Goal: Check status: Check status

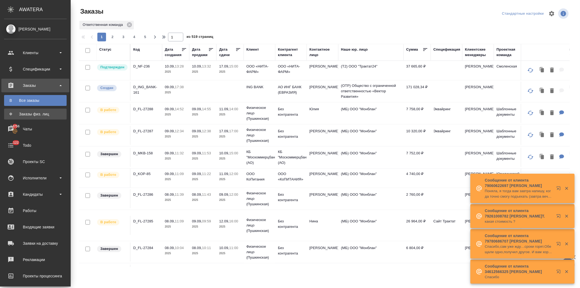
click at [39, 114] on div "Заказы физ. лиц" at bounding box center [35, 113] width 57 height 5
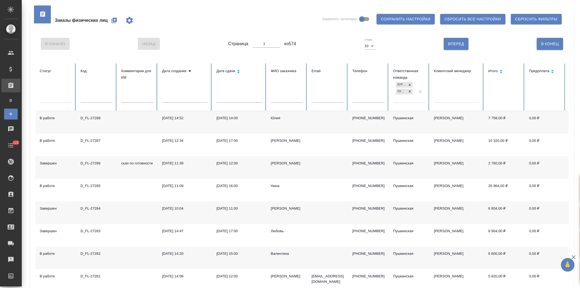
click at [275, 99] on input "text" at bounding box center [287, 99] width 32 height 8
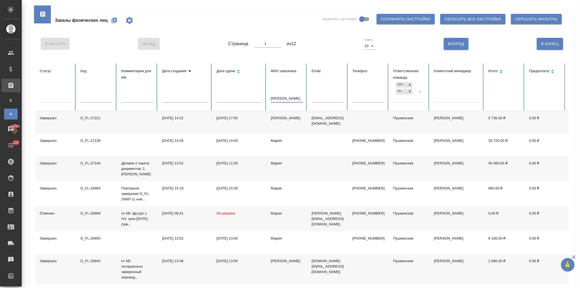
type input "мария"
click at [219, 164] on div "[DATE] 11:00" at bounding box center [239, 162] width 46 height 5
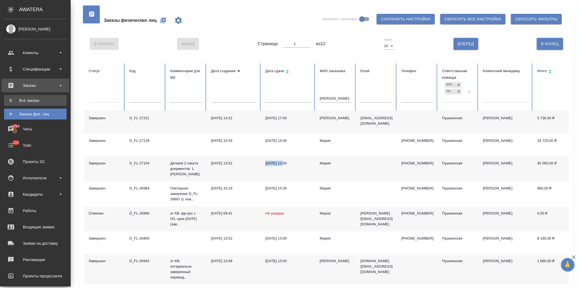
click at [18, 100] on div "Все заказы" at bounding box center [35, 100] width 57 height 5
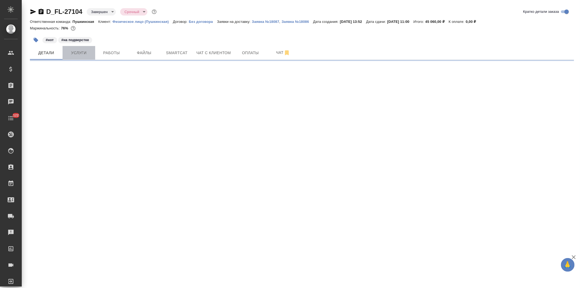
click at [79, 53] on span "Услуги" at bounding box center [79, 52] width 26 height 7
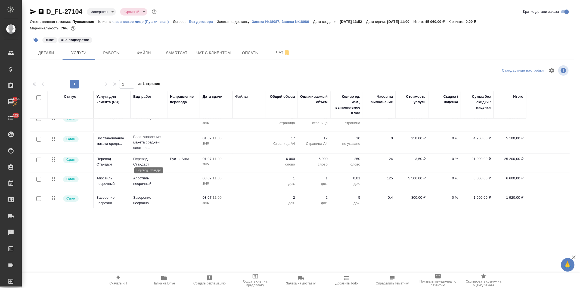
scroll to position [10, 0]
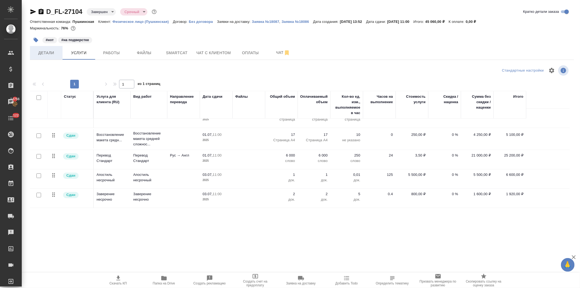
click at [44, 54] on span "Детали" at bounding box center [46, 52] width 26 height 7
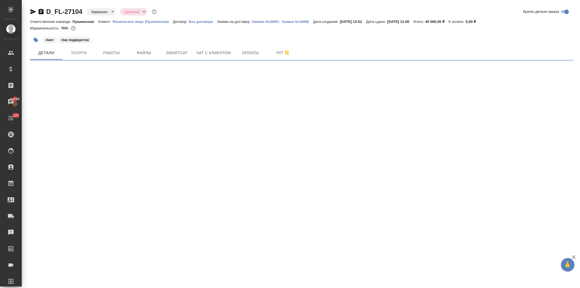
select select "RU"
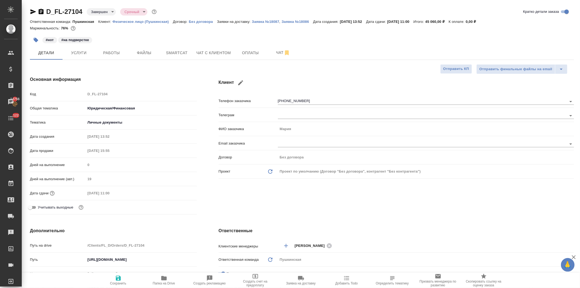
type textarea "x"
click at [77, 50] on span "Услуги" at bounding box center [79, 52] width 26 height 7
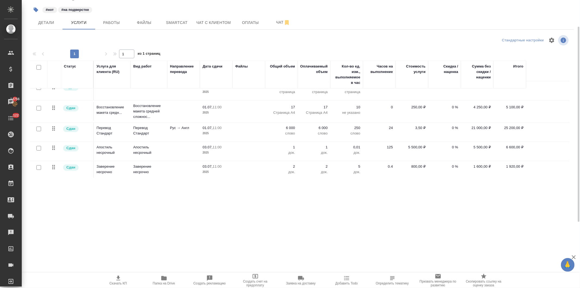
scroll to position [10, 0]
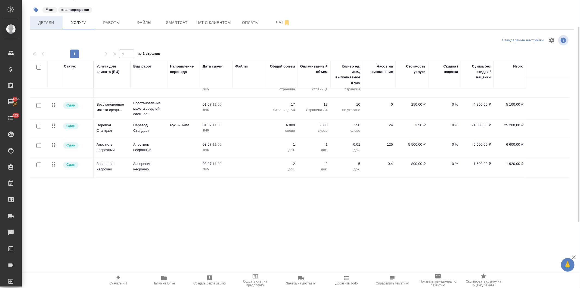
click at [47, 23] on span "Детали" at bounding box center [46, 22] width 26 height 7
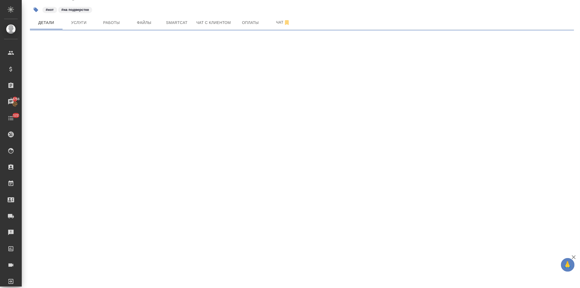
select select "RU"
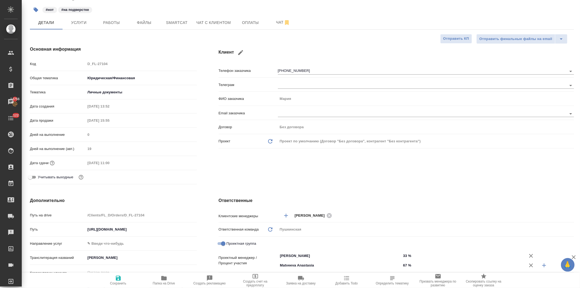
type textarea "x"
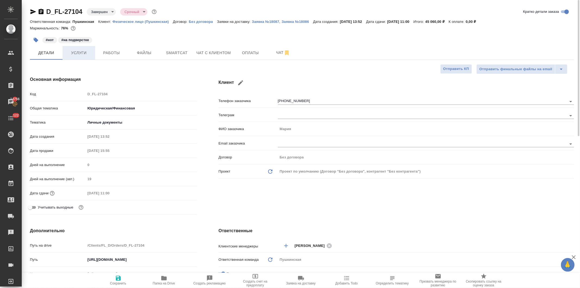
click at [81, 51] on span "Услуги" at bounding box center [79, 52] width 26 height 7
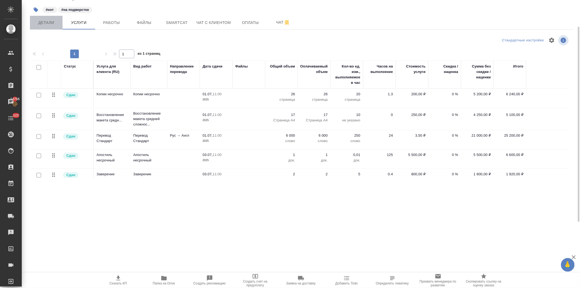
click at [40, 24] on span "Детали" at bounding box center [46, 22] width 26 height 7
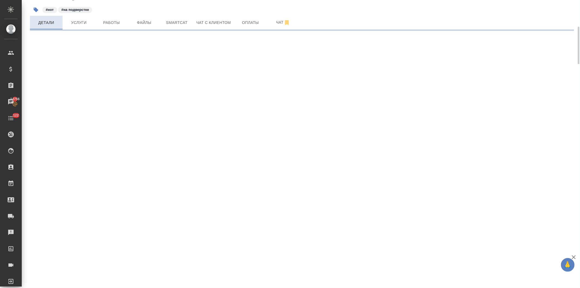
select select "RU"
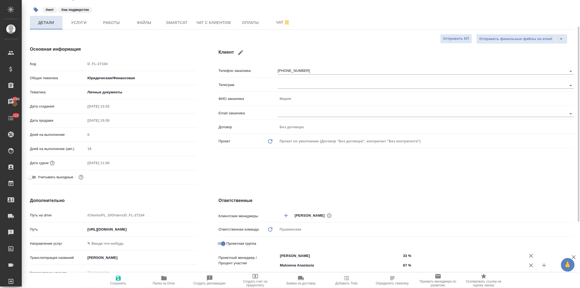
type textarea "x"
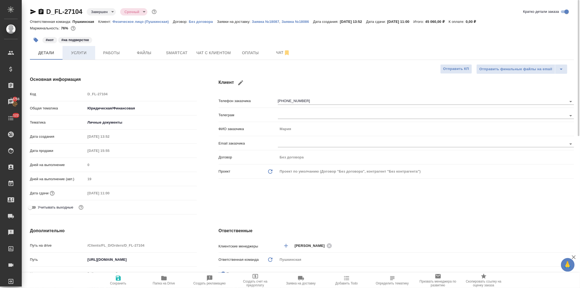
click at [78, 54] on span "Услуги" at bounding box center [79, 52] width 26 height 7
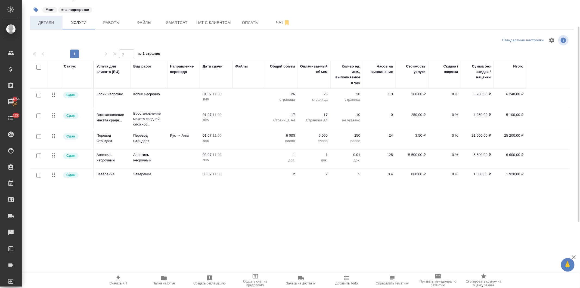
click at [48, 22] on span "Детали" at bounding box center [46, 22] width 26 height 7
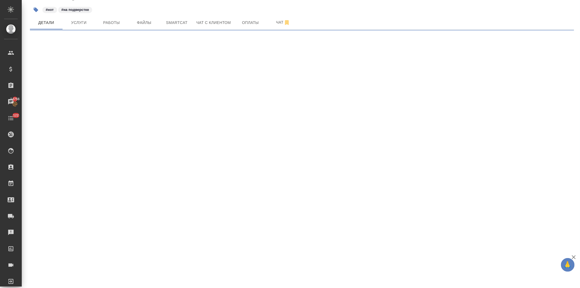
select select "RU"
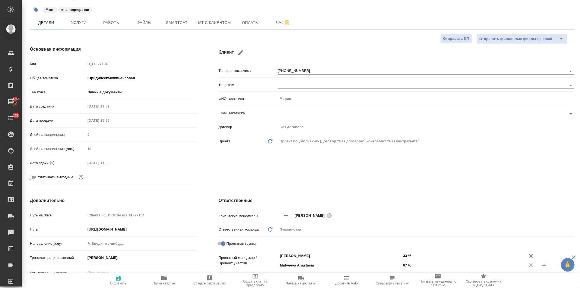
type textarea "x"
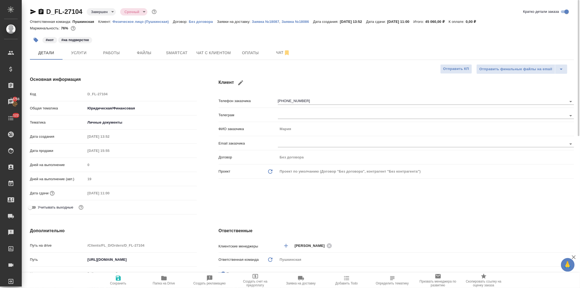
type textarea "x"
